Goal: Information Seeking & Learning: Learn about a topic

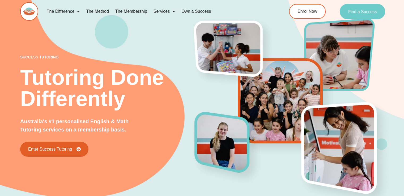
click at [376, 10] on span "Find a Success" at bounding box center [362, 11] width 29 height 4
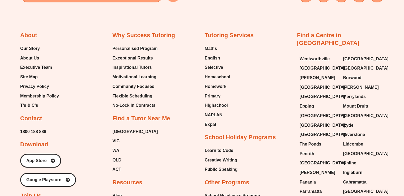
scroll to position [2081, 0]
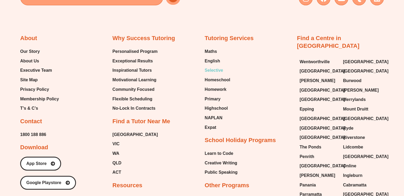
click at [218, 69] on span "Selective" at bounding box center [214, 70] width 18 height 8
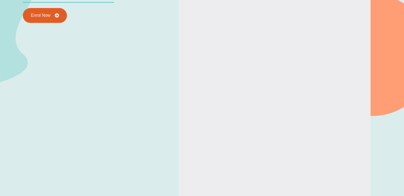
type input "*"
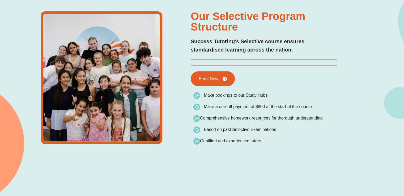
scroll to position [1015, 0]
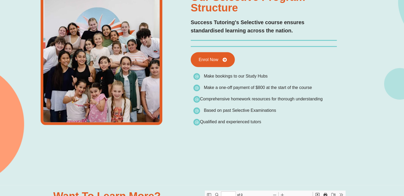
type input "*"
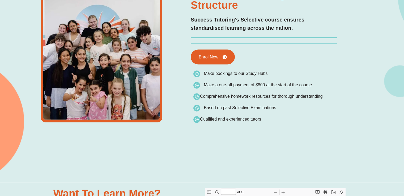
click at [404, 90] on html "Skip to content The Difference Personalised Program Inspirational Tutors Motiva…" at bounding box center [202, 187] width 404 height 2409
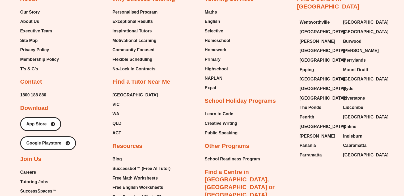
scroll to position [2061, 0]
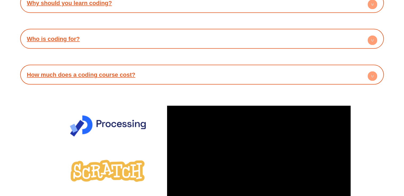
scroll to position [1169, 0]
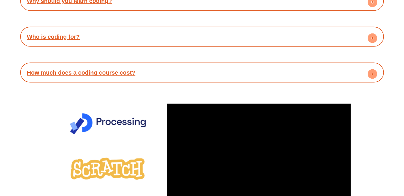
click at [117, 69] on link "How much does a coding course cost?" at bounding box center [81, 72] width 108 height 7
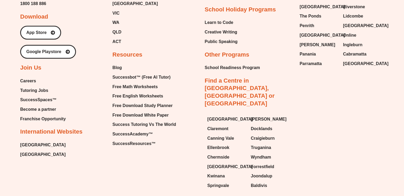
scroll to position [1687, 0]
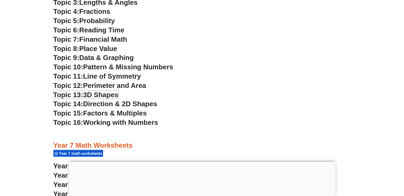
scroll to position [1469, 0]
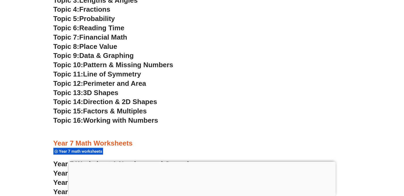
click at [150, 102] on span "Direction & 2D Shapes" at bounding box center [120, 102] width 74 height 8
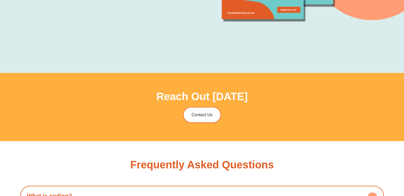
scroll to position [977, 0]
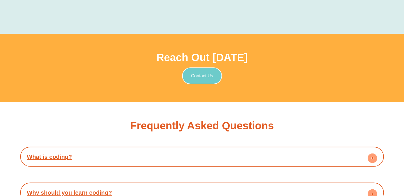
click at [202, 78] on span "Contact Us" at bounding box center [202, 76] width 22 height 5
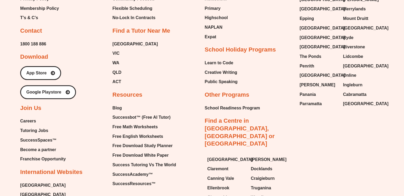
scroll to position [2236, 0]
